Goal: Information Seeking & Learning: Check status

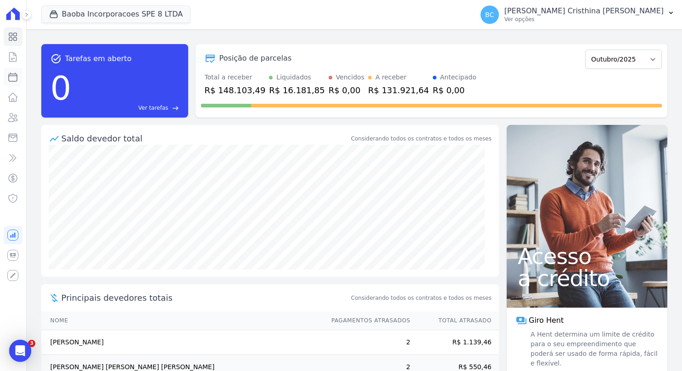
click at [11, 70] on link "Parcelas" at bounding box center [13, 77] width 19 height 18
click at [16, 55] on icon at bounding box center [13, 56] width 7 height 9
select select
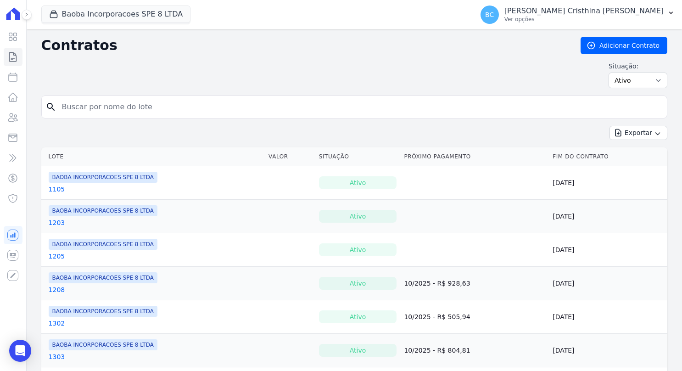
click at [117, 103] on input "search" at bounding box center [359, 107] width 607 height 18
type input "renan cus"
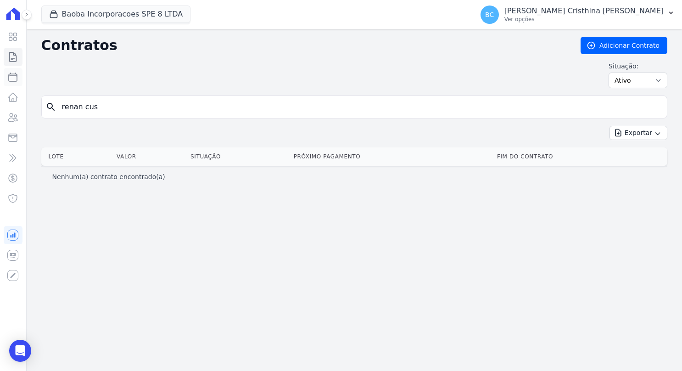
click at [18, 76] on link "Parcelas" at bounding box center [13, 77] width 19 height 18
select select
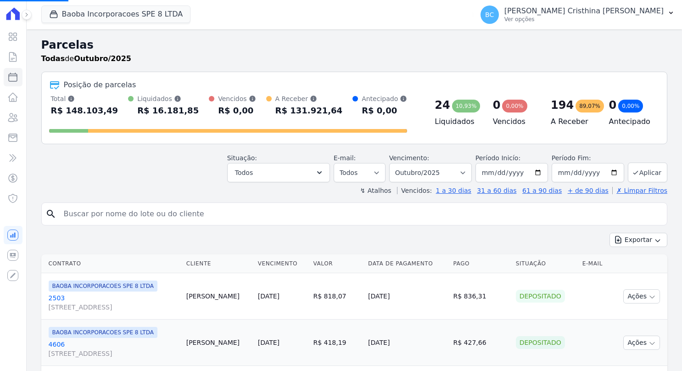
click at [122, 207] on input "search" at bounding box center [360, 214] width 605 height 18
type input "renan"
select select
click at [134, 209] on input "search" at bounding box center [360, 214] width 605 height 18
type input "renan cu"
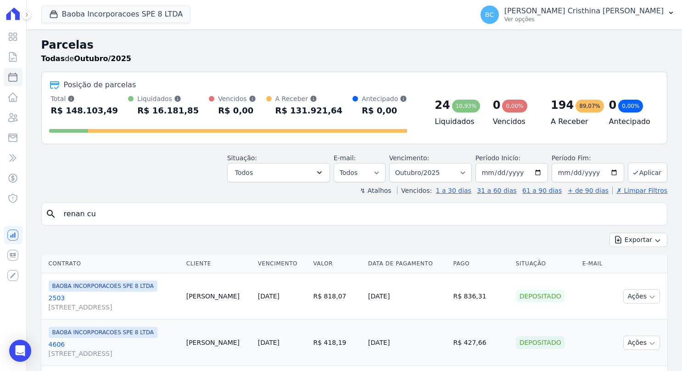
select select
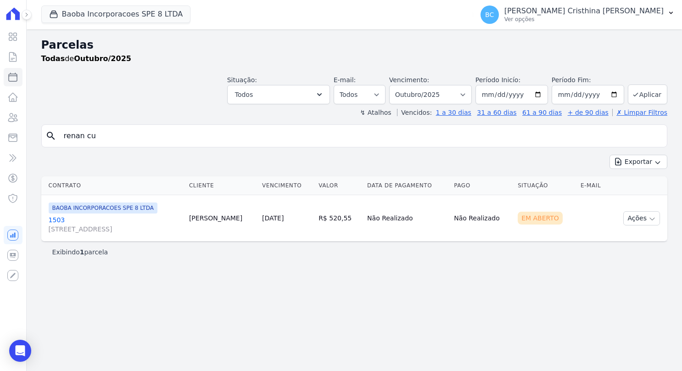
click at [55, 215] on link "1503 [STREET_ADDRESS]" at bounding box center [115, 224] width 133 height 18
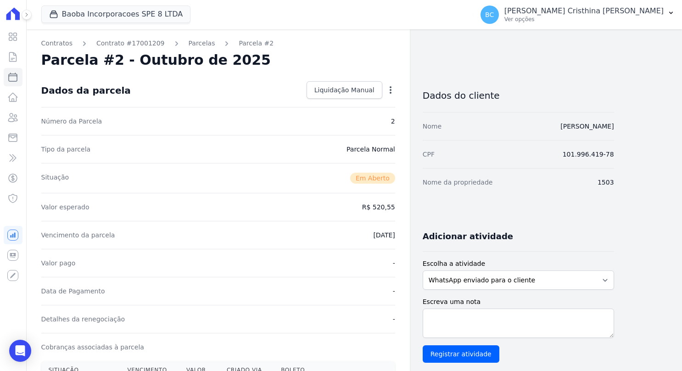
scroll to position [138, 0]
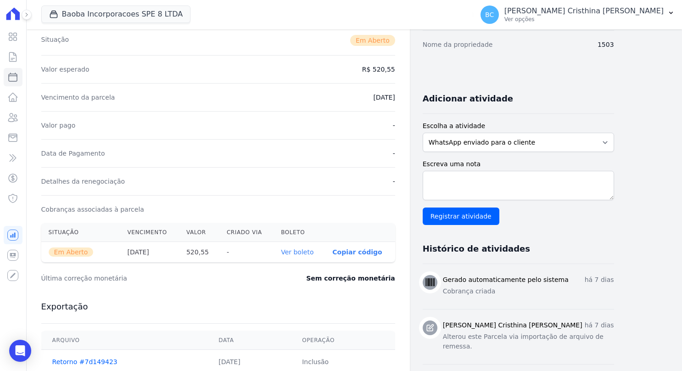
click at [305, 253] on link "Ver boleto" at bounding box center [297, 251] width 33 height 7
